Goal: Task Accomplishment & Management: Complete application form

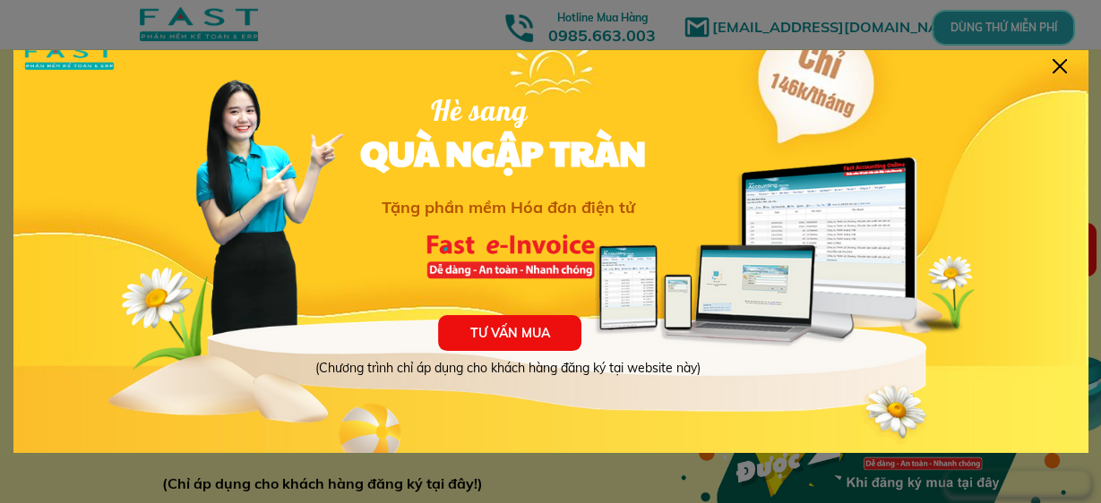
click at [1061, 68] on div at bounding box center [1059, 66] width 14 height 14
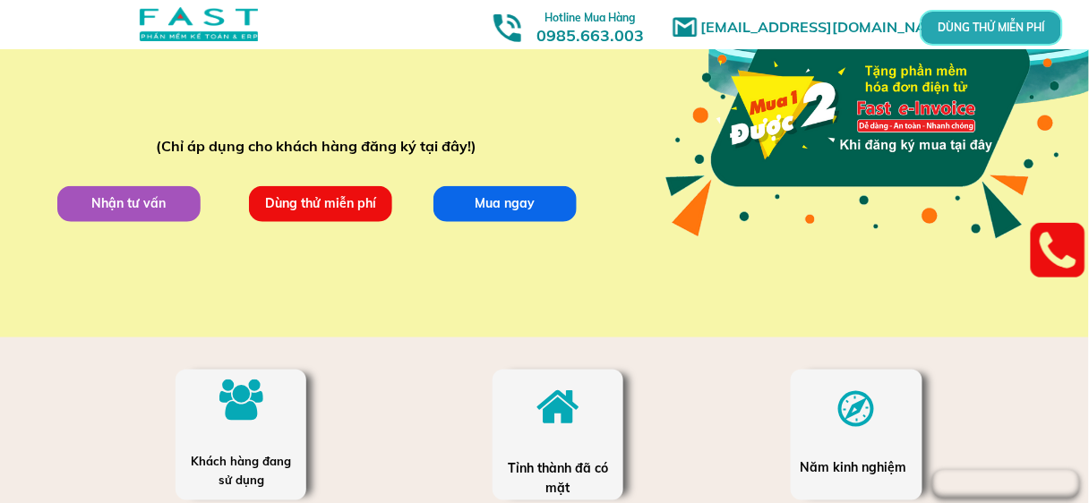
scroll to position [358, 0]
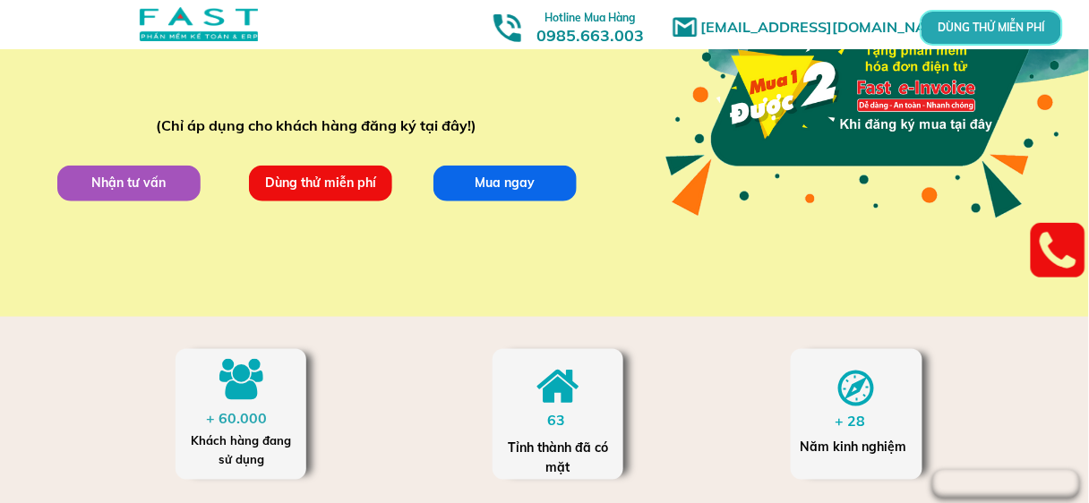
click at [356, 180] on p "Dùng thử miễn phí" at bounding box center [320, 183] width 144 height 36
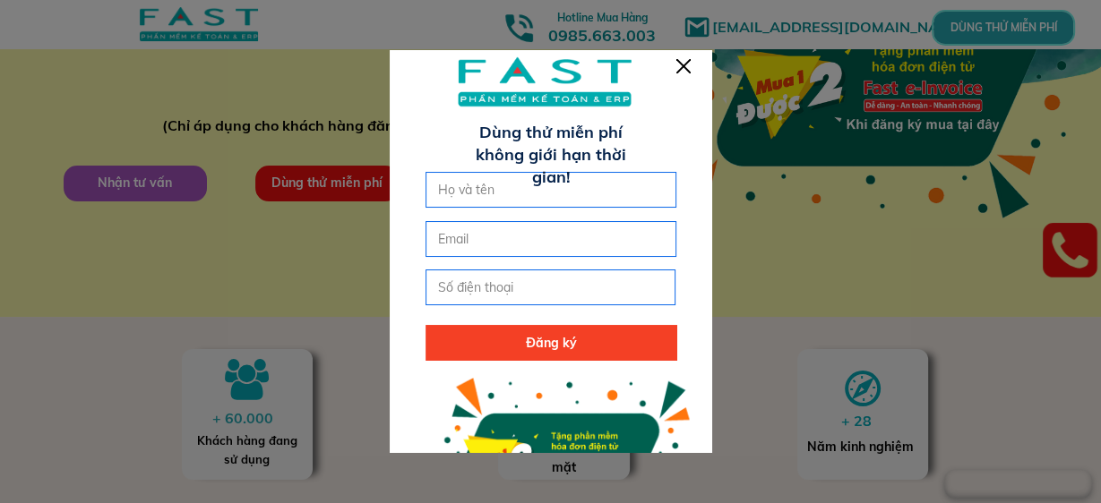
scroll to position [72, 0]
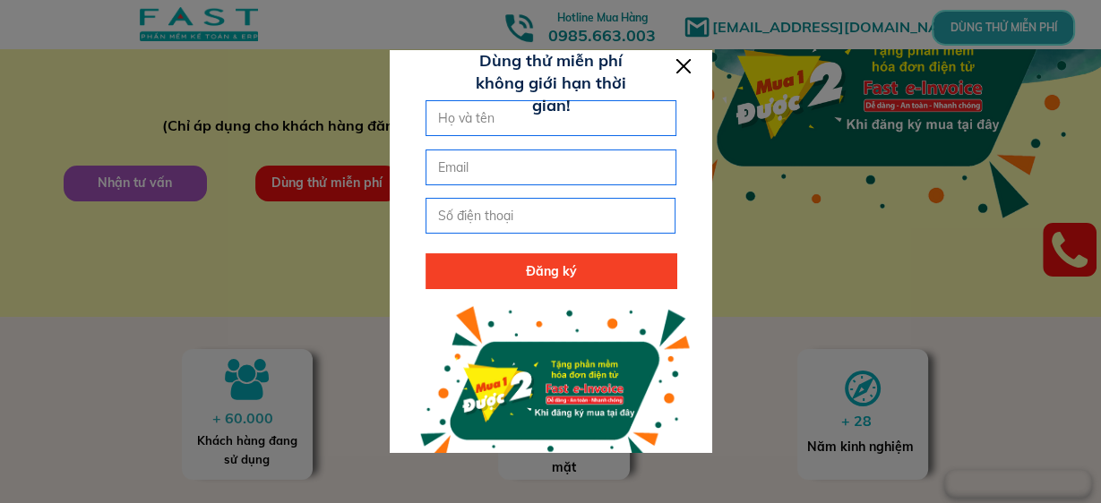
click at [491, 116] on input "text" at bounding box center [551, 118] width 235 height 34
type input "d"
type input "[PERSON_NAME]"
click at [462, 167] on input "email" at bounding box center [551, 167] width 235 height 34
type input "[EMAIL_ADDRESS][DOMAIN_NAME]"
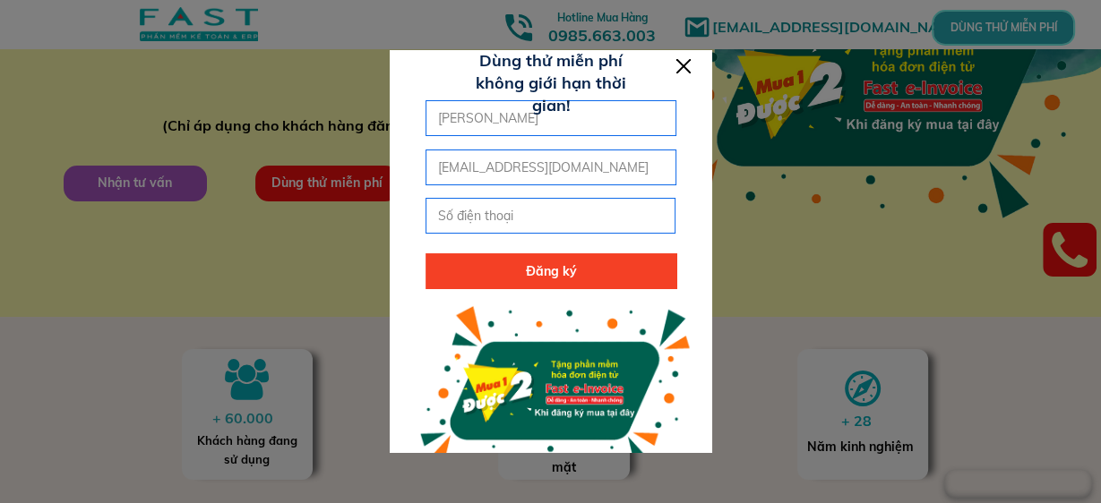
click at [453, 219] on input "tel" at bounding box center [551, 216] width 235 height 34
type input "0989501050"
click at [559, 272] on p "Đăng ký" at bounding box center [550, 271] width 251 height 36
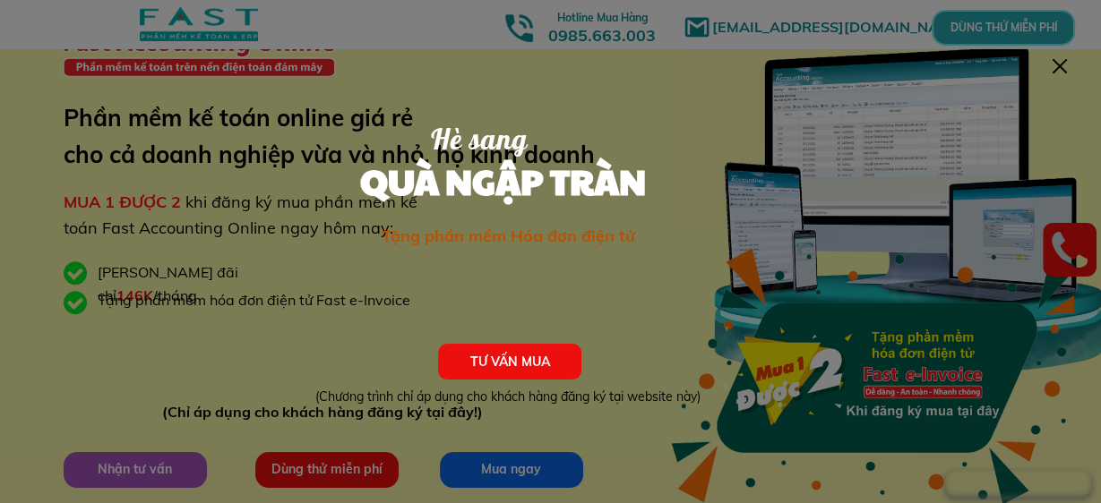
scroll to position [44, 0]
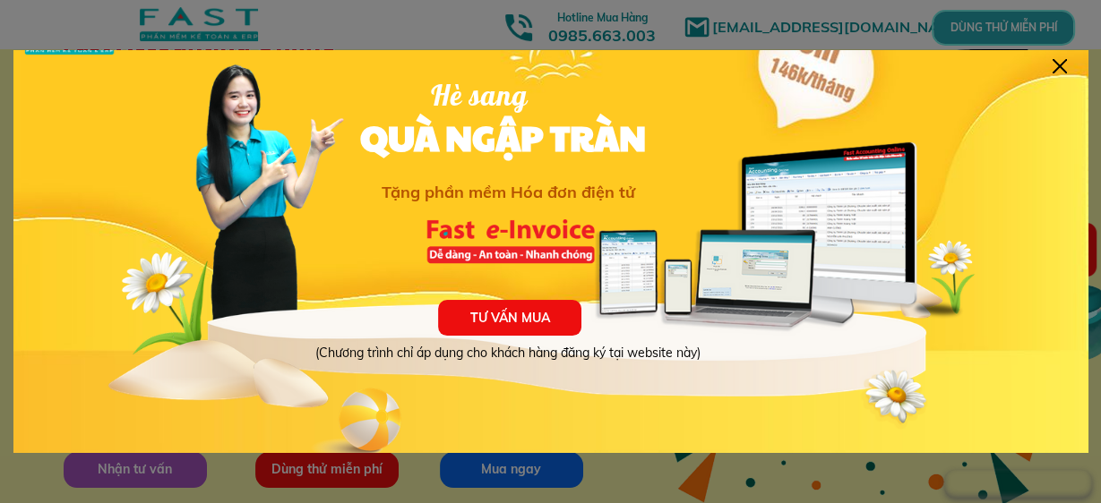
click at [1032, 37] on div at bounding box center [550, 251] width 1101 height 503
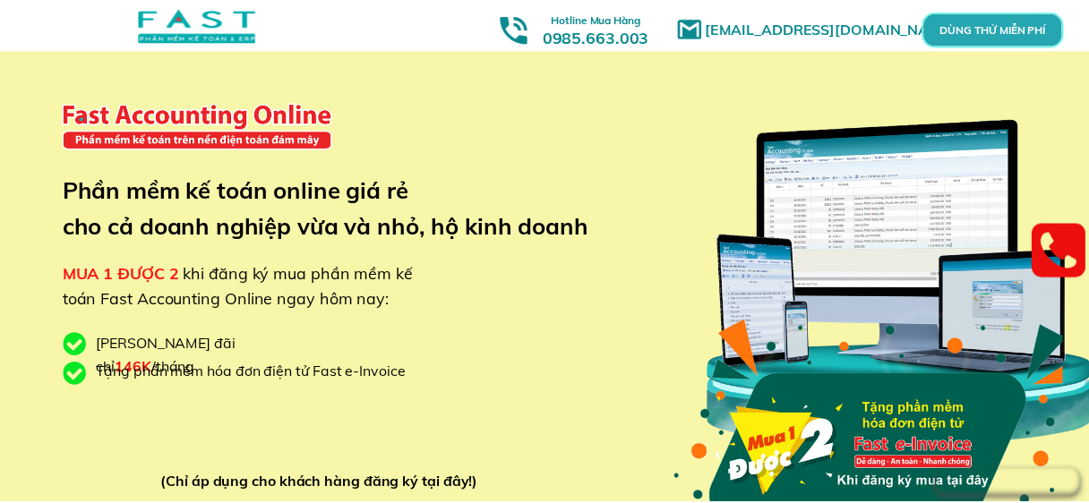
scroll to position [72, 0]
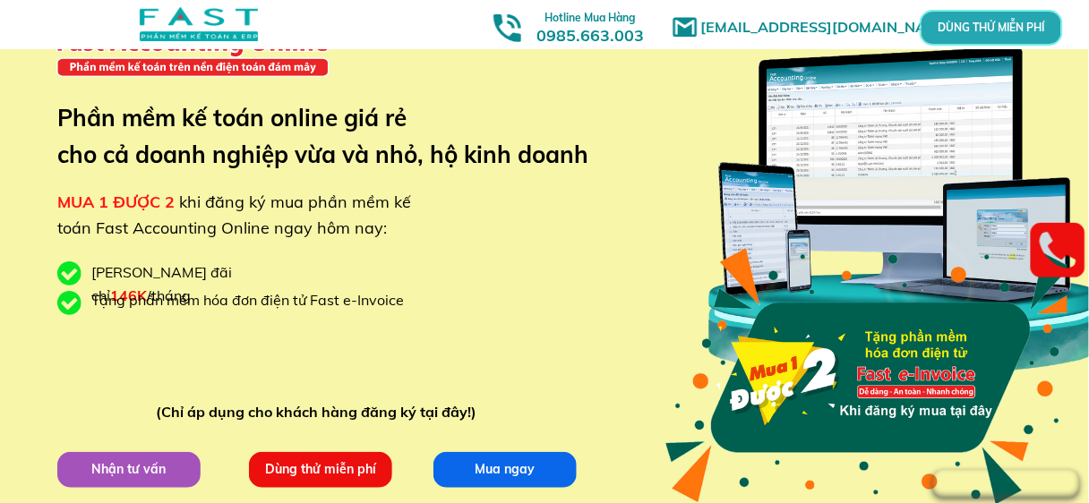
click at [1012, 28] on p "DÙNG THỬ MIỄN PHÍ" at bounding box center [991, 28] width 42 height 10
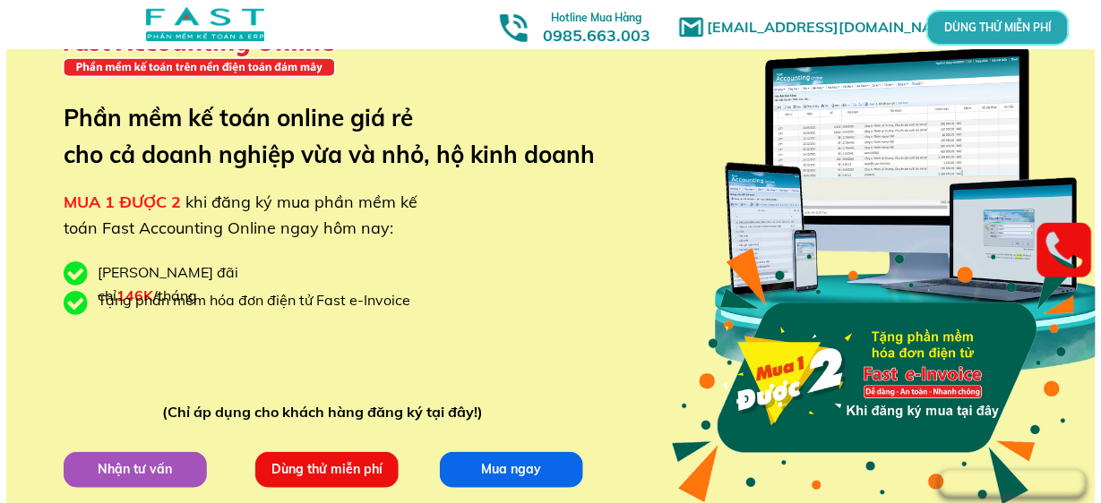
scroll to position [0, 0]
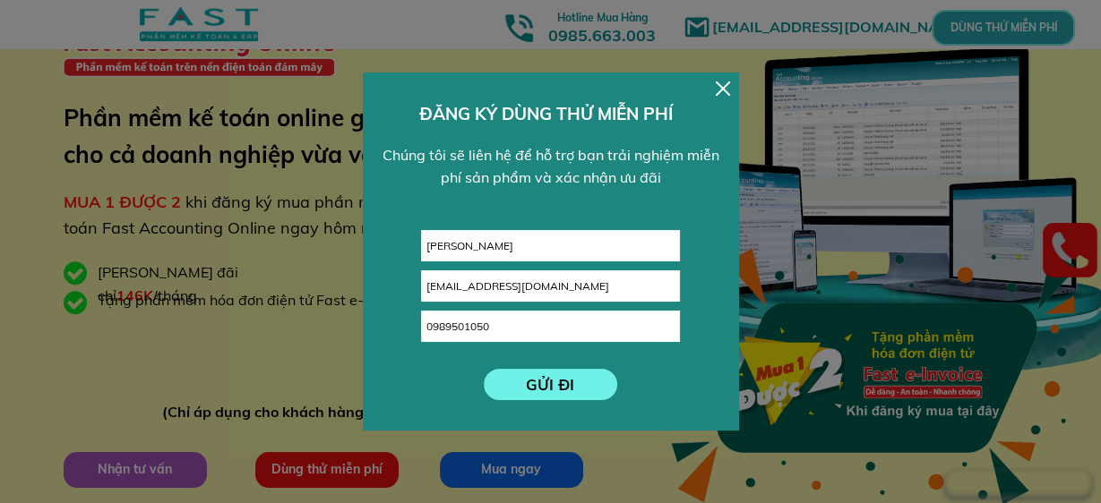
click at [576, 385] on p "GỬI ĐI" at bounding box center [550, 384] width 133 height 31
